Goal: Information Seeking & Learning: Learn about a topic

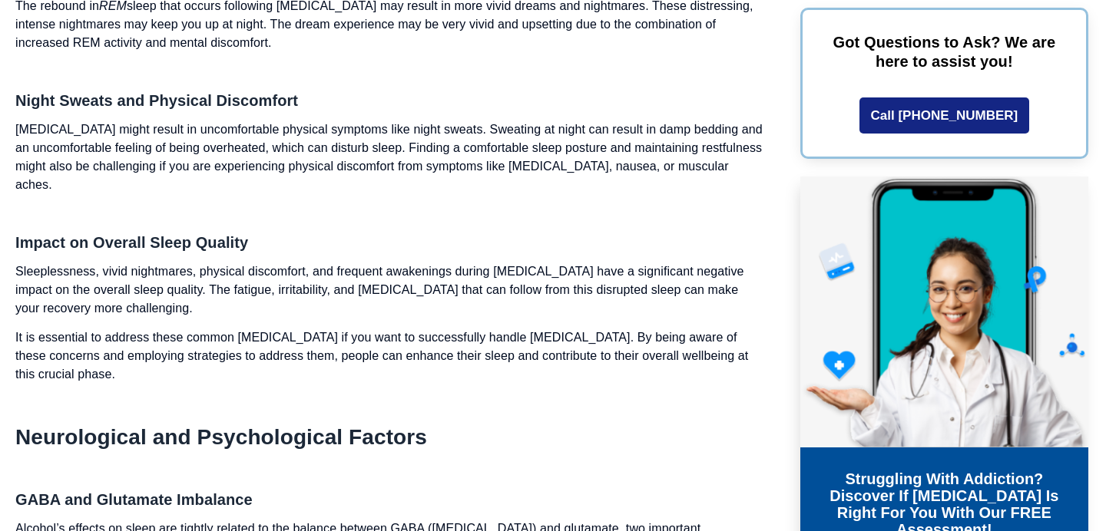
scroll to position [3931, 0]
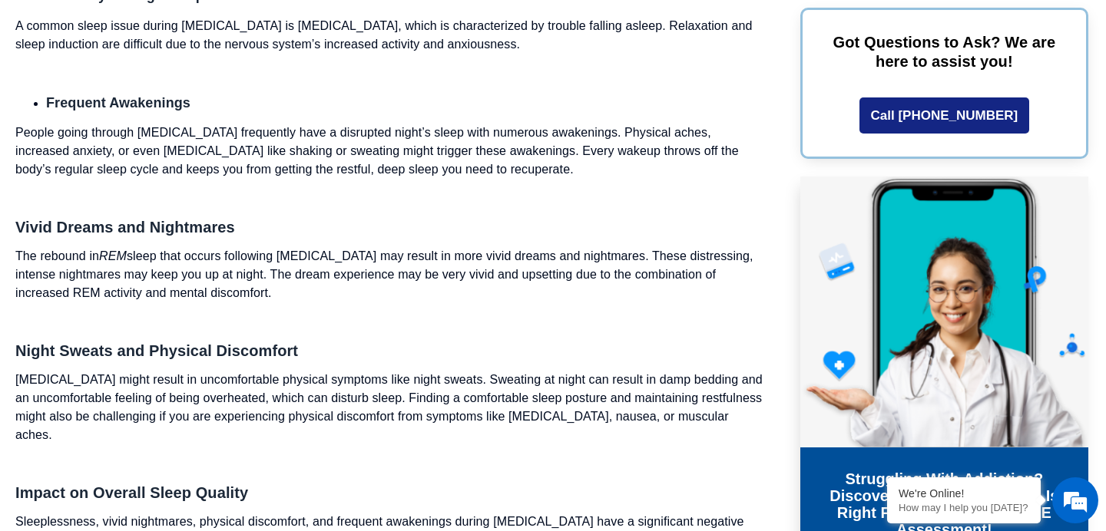
drag, startPoint x: 18, startPoint y: 275, endPoint x: 274, endPoint y: 306, distance: 257.5
click at [274, 303] on p "The rebound in REM sleep that occurs following [MEDICAL_DATA] may result in mor…" at bounding box center [390, 274] width 750 height 55
copy p "The rebound in REM sleep that occurs following [MEDICAL_DATA] may result in mor…"
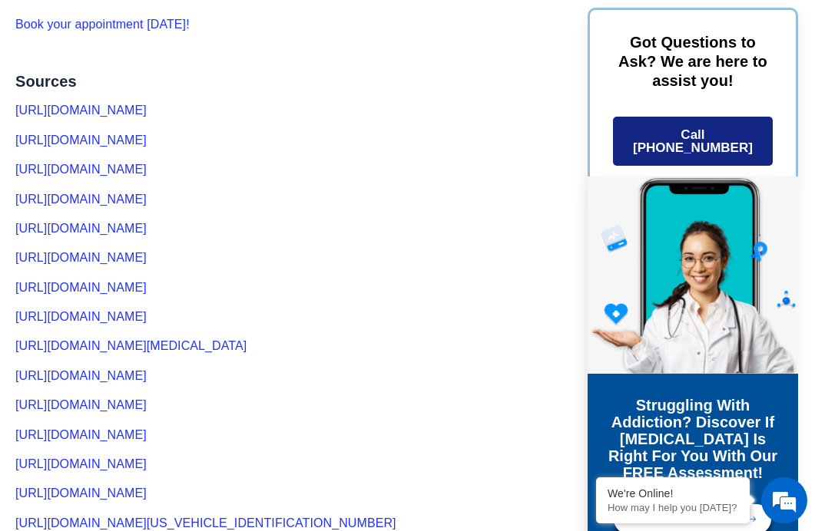
scroll to position [8126, 0]
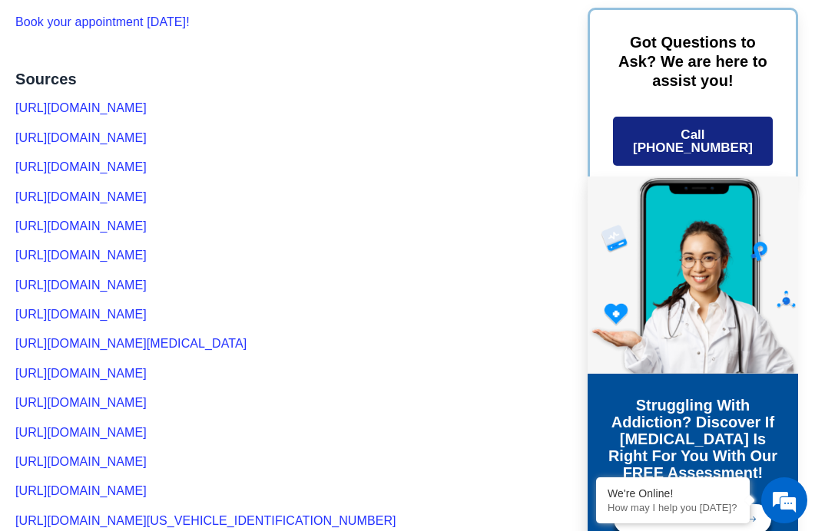
click at [147, 174] on link "[URL][DOMAIN_NAME]" at bounding box center [80, 166] width 131 height 13
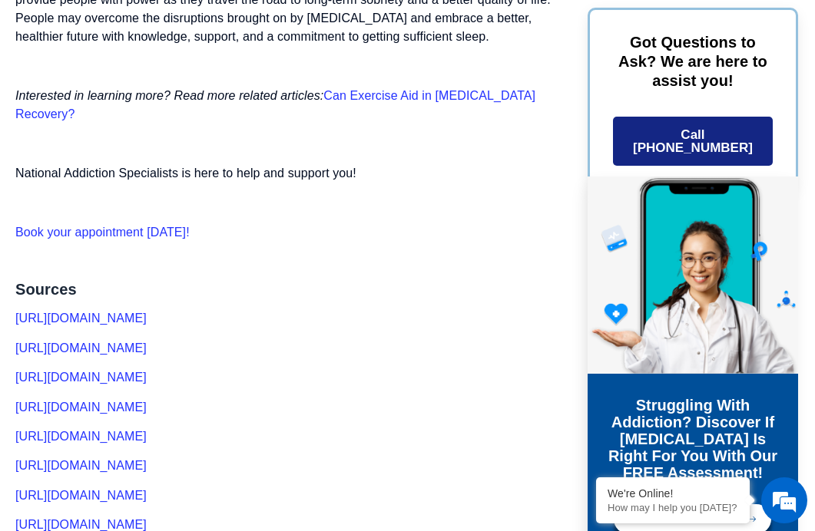
scroll to position [7917, 0]
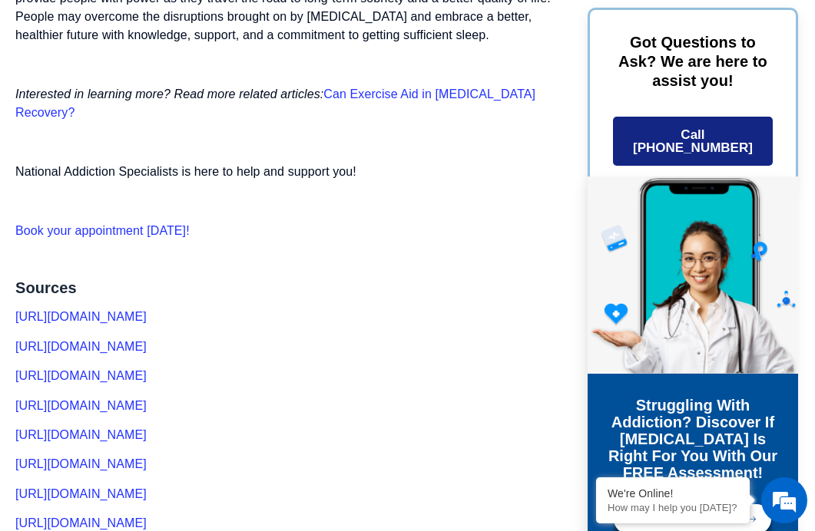
click at [147, 322] on link "[URL][DOMAIN_NAME]" at bounding box center [80, 316] width 131 height 13
click at [147, 351] on link "[URL][DOMAIN_NAME]" at bounding box center [80, 346] width 131 height 13
click at [147, 382] on link "[URL][DOMAIN_NAME]" at bounding box center [80, 375] width 131 height 13
click at [147, 412] on link "[URL][DOMAIN_NAME]" at bounding box center [80, 405] width 131 height 13
click at [147, 441] on link "[URL][DOMAIN_NAME]" at bounding box center [80, 434] width 131 height 13
